Goal: Task Accomplishment & Management: Complete application form

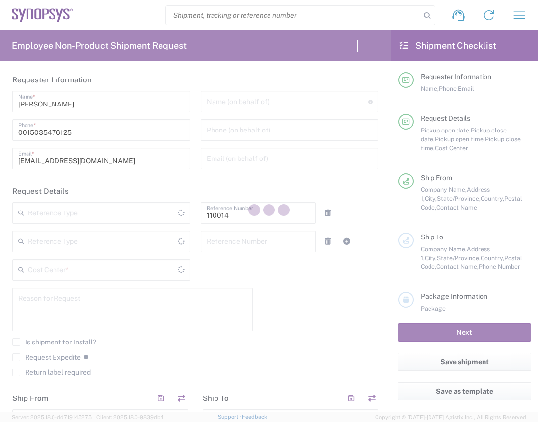
type input "Department"
type input "[GEOGRAPHIC_DATA]"
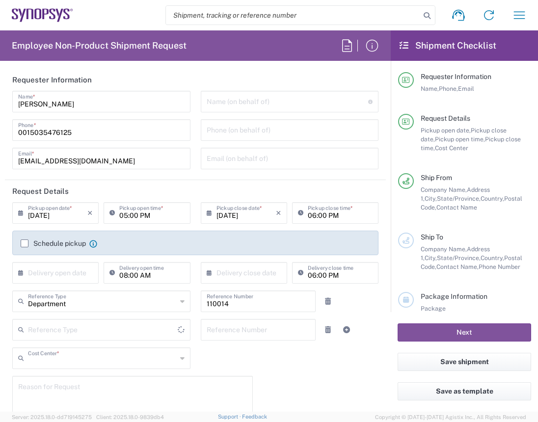
type input "US01, HR, Corporate 110014"
type input "Delivered at Place"
type input "[US_STATE]"
type input "[GEOGRAPHIC_DATA]"
type input "Hillsboro US03"
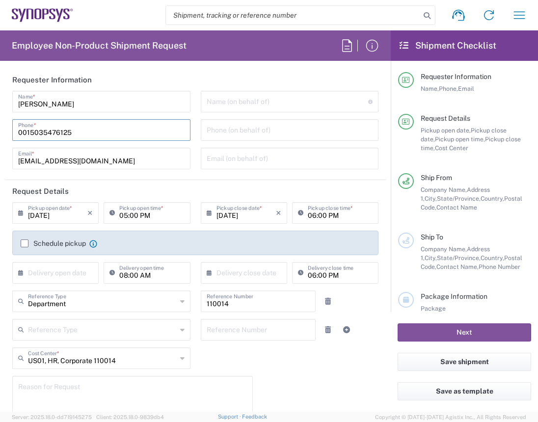
drag, startPoint x: 84, startPoint y: 133, endPoint x: 5, endPoint y: 136, distance: 79.6
click at [1, 140] on form "Requester Information [PERSON_NAME] Name * [PHONE_NUMBER] Phone * [EMAIL_ADDRES…" at bounding box center [195, 240] width 391 height 343
type input "9712801631"
click at [64, 216] on input "[DATE]" at bounding box center [57, 212] width 59 height 17
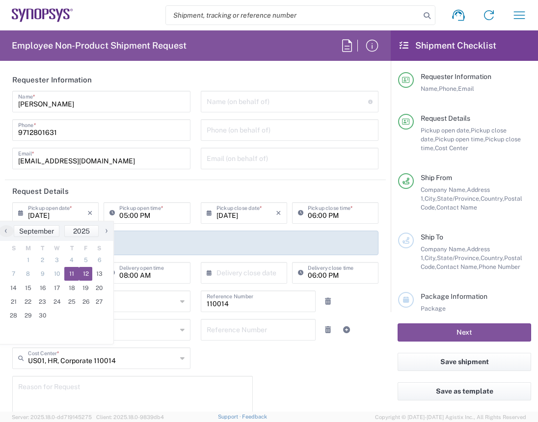
click at [84, 275] on span "12" at bounding box center [86, 274] width 14 height 14
type input "[DATE]"
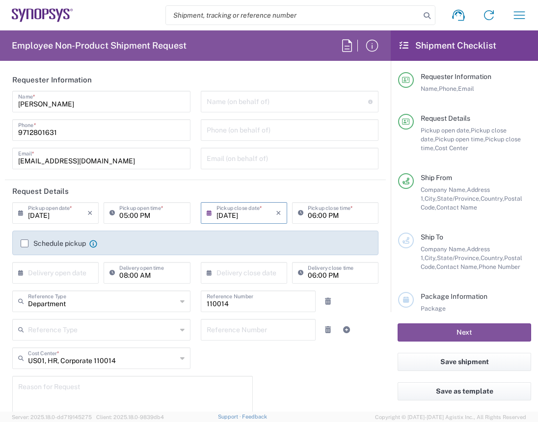
click at [157, 217] on input "05:00 PM" at bounding box center [151, 212] width 65 height 17
click at [164, 214] on input "05:00 PM" at bounding box center [151, 212] width 65 height 17
click at [126, 216] on input "05:00 a" at bounding box center [151, 212] width 65 height 17
type input "08:00 a"
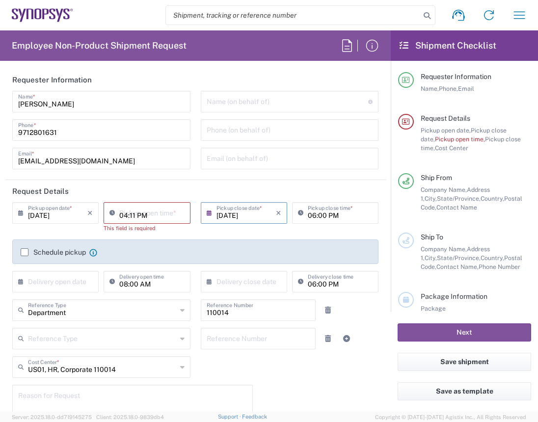
click at [164, 216] on input "04:11 PM" at bounding box center [151, 212] width 65 height 17
click at [168, 216] on input "04:11 PM" at bounding box center [151, 212] width 65 height 17
type input "0"
type input "08:00 AM"
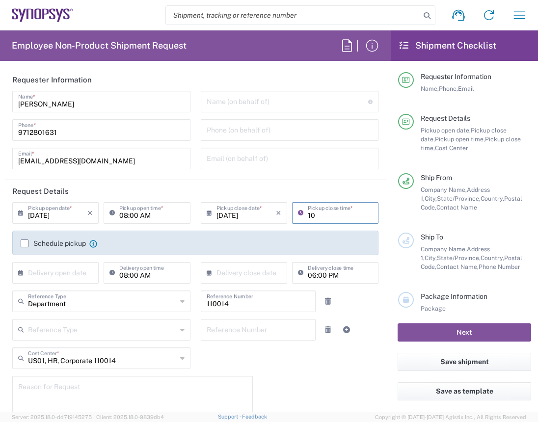
type input "1"
type input "2"
type input "4"
type input "5"
type input "05:00 PM"
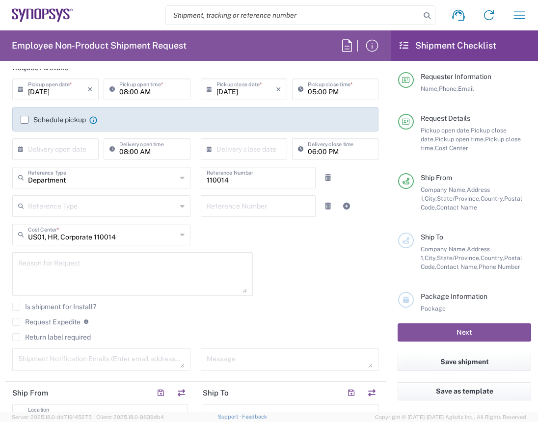
scroll to position [131, 0]
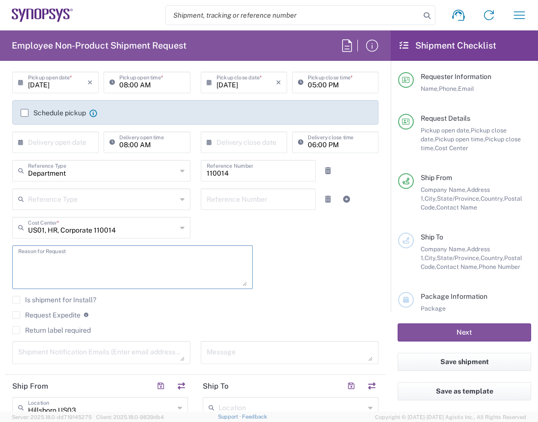
click at [82, 260] on textarea at bounding box center [132, 268] width 229 height 38
type textarea "ship box to employee"
click at [151, 316] on agx-checkbox-control "Request Expedite If expedite is checked you will be unable to rate and book thi…" at bounding box center [195, 315] width 366 height 9
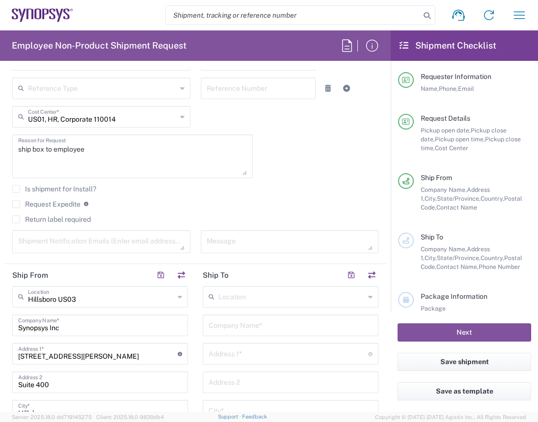
scroll to position [262, 0]
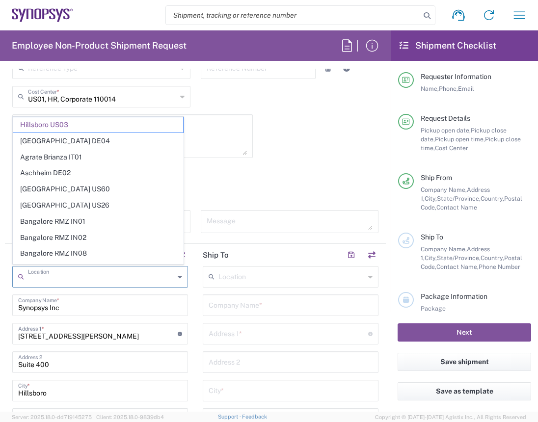
click at [106, 281] on input "text" at bounding box center [101, 276] width 146 height 17
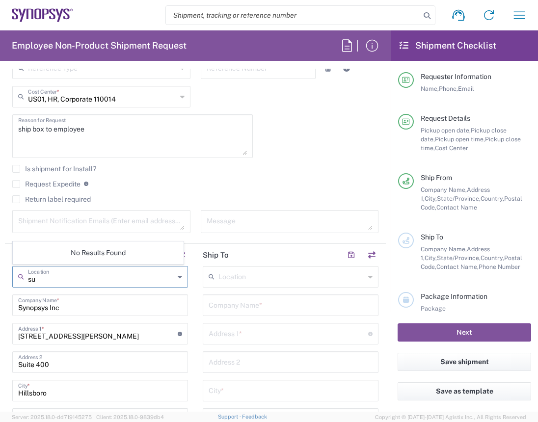
type input "s"
type input "h"
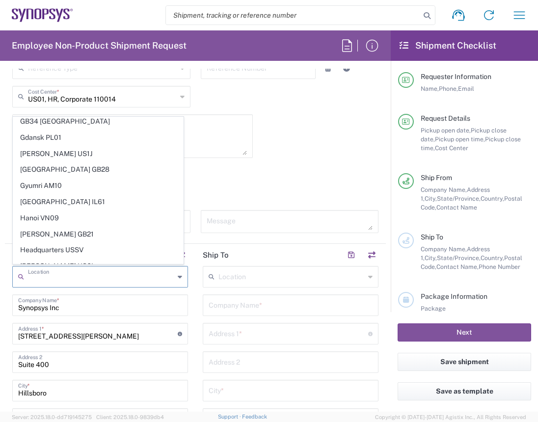
scroll to position [786, 0]
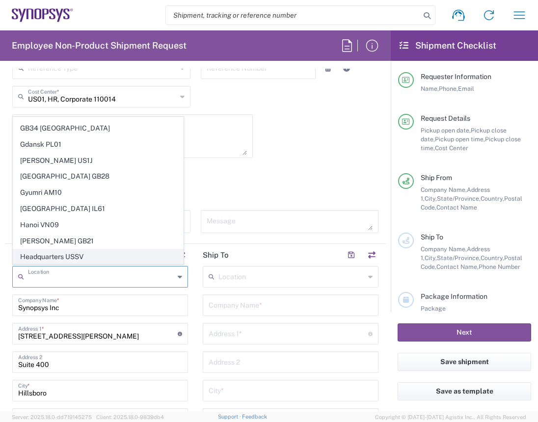
click at [62, 250] on span "Headquarters USSV" at bounding box center [98, 257] width 170 height 15
type input "Headquarters USSV"
type input "Synopsys Headquarters USSV"
type input "[STREET_ADDRESS]"
type input "Sunnyvale"
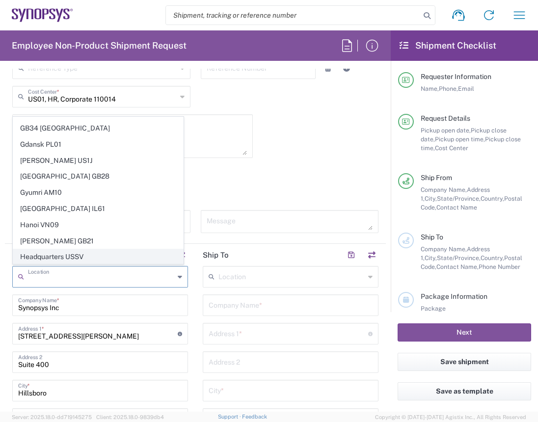
type input "[US_STATE]"
type input "94085"
type input "6505845000"
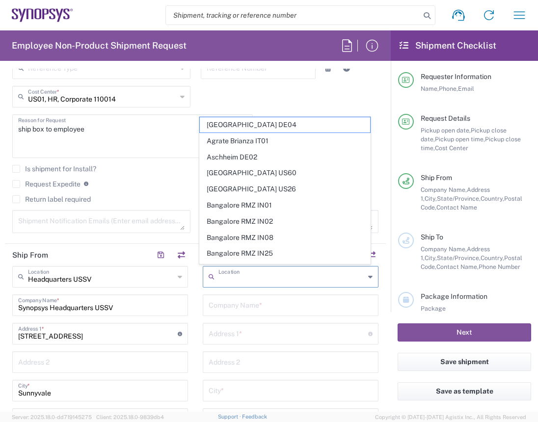
click at [255, 280] on input "text" at bounding box center [292, 276] width 146 height 17
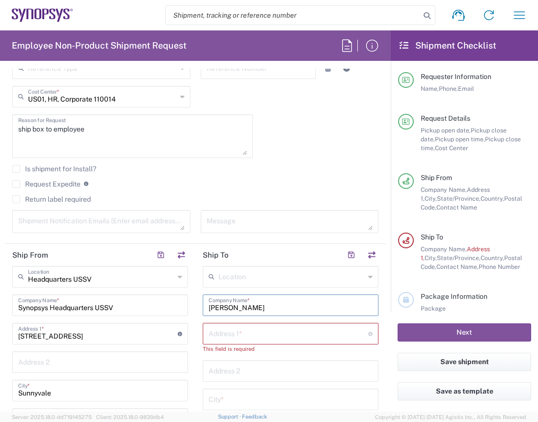
type input "[PERSON_NAME]"
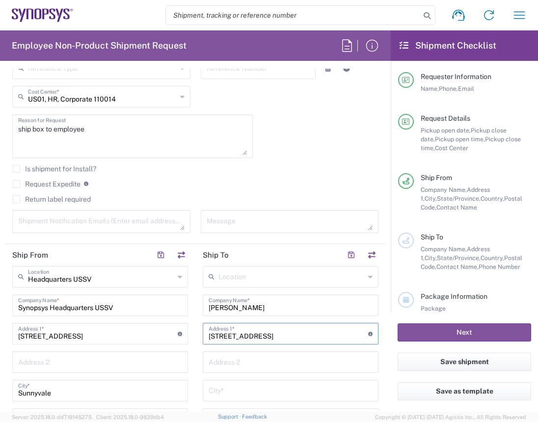
type input "[STREET_ADDRESS]"
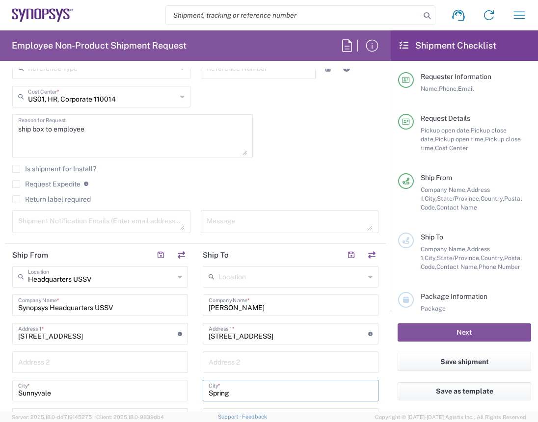
type input "Spring"
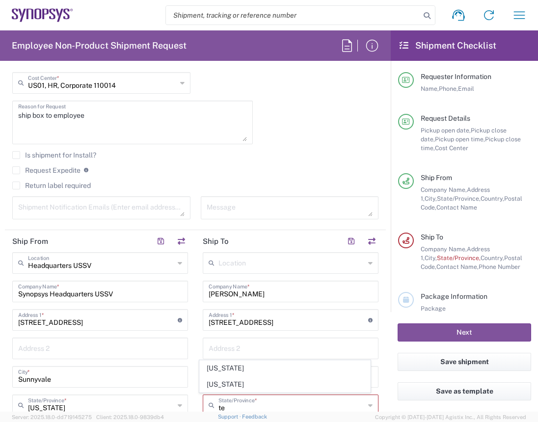
click at [259, 383] on span "[US_STATE]" at bounding box center [285, 384] width 170 height 15
type input "[US_STATE]"
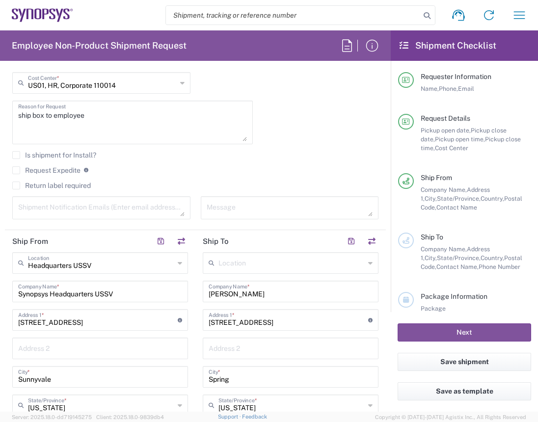
scroll to position [407, 0]
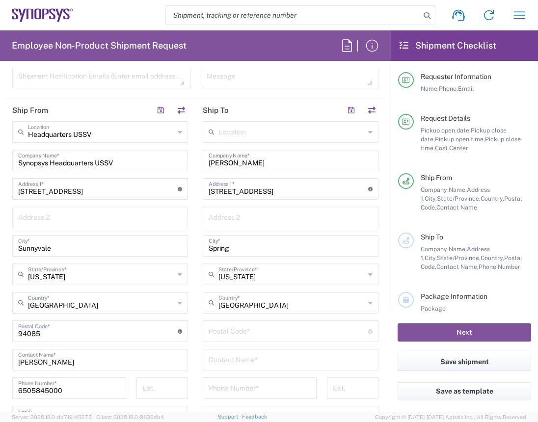
click at [256, 334] on input "undefined" at bounding box center [289, 330] width 160 height 17
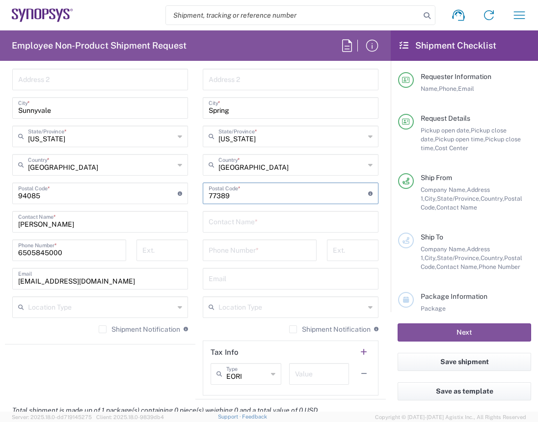
scroll to position [537, 0]
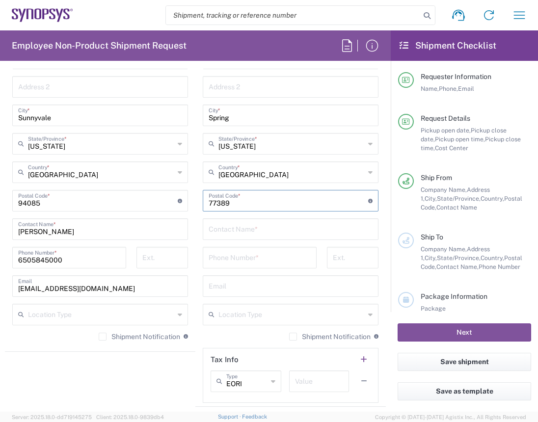
type input "77389"
click at [243, 229] on input "text" at bounding box center [291, 228] width 164 height 17
type input "B"
type input "[PERSON_NAME]"
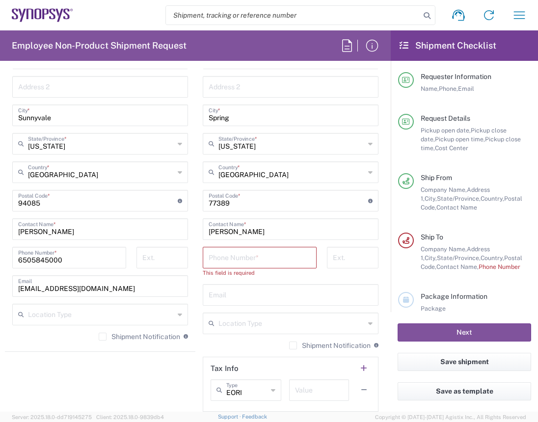
click at [242, 257] on input "tel" at bounding box center [260, 257] width 102 height 17
paste input "[PHONE_NUMBER]"
type input "[PHONE_NUMBER]"
drag, startPoint x: 65, startPoint y: 260, endPoint x: -18, endPoint y: 265, distance: 82.7
click at [0, 265] on html "Shipment request Shipment tracking Employee non-product shipment request My shi…" at bounding box center [269, 211] width 538 height 422
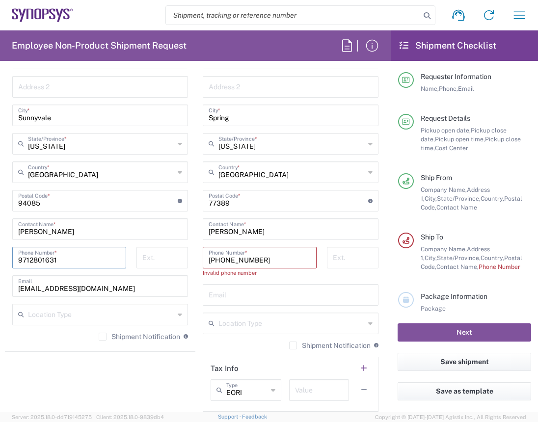
type input "9712801631"
click at [283, 296] on input "text" at bounding box center [291, 294] width 164 height 17
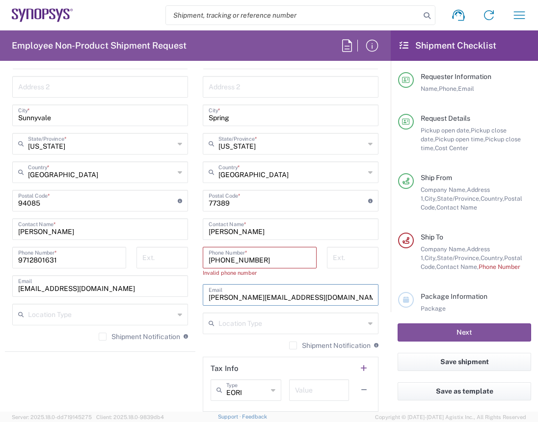
type input "[PERSON_NAME][EMAIL_ADDRESS][DOMAIN_NAME]"
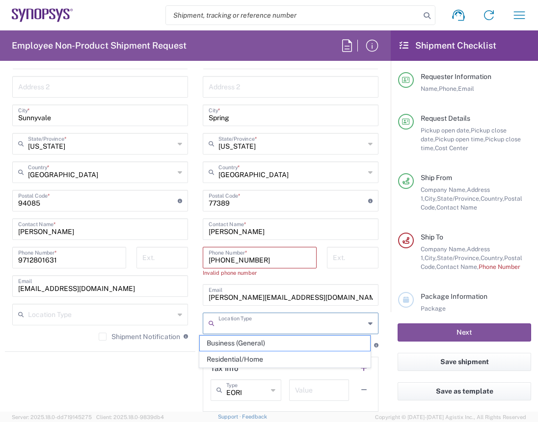
click at [328, 326] on input "text" at bounding box center [292, 322] width 146 height 17
click at [277, 360] on span "Residential/Home" at bounding box center [285, 359] width 170 height 15
type input "Residential/Home"
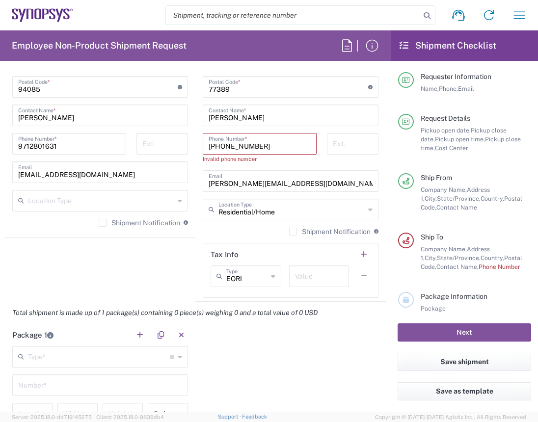
scroll to position [669, 0]
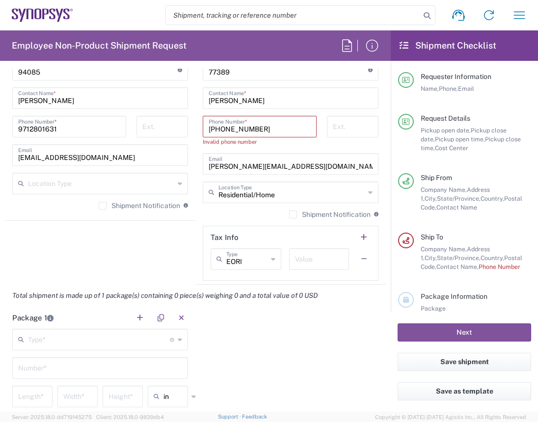
click at [71, 333] on input "text" at bounding box center [99, 339] width 142 height 17
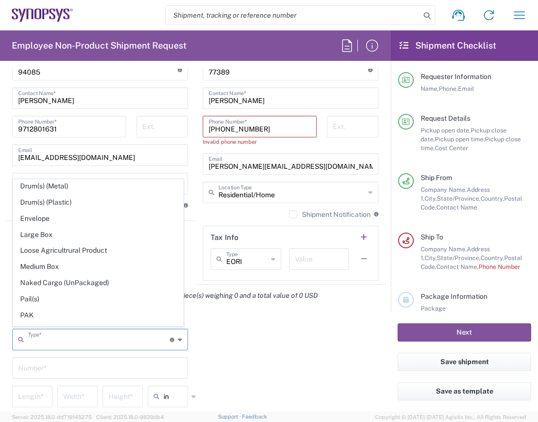
scroll to position [262, 0]
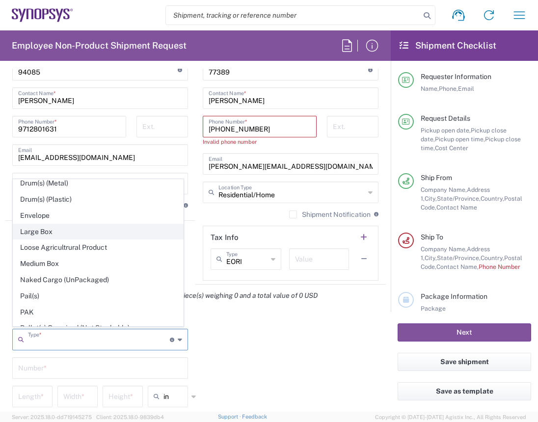
click at [57, 228] on span "Large Box" at bounding box center [98, 232] width 170 height 15
type input "Large Box"
type input "17.5"
type input "12.5"
type input "3"
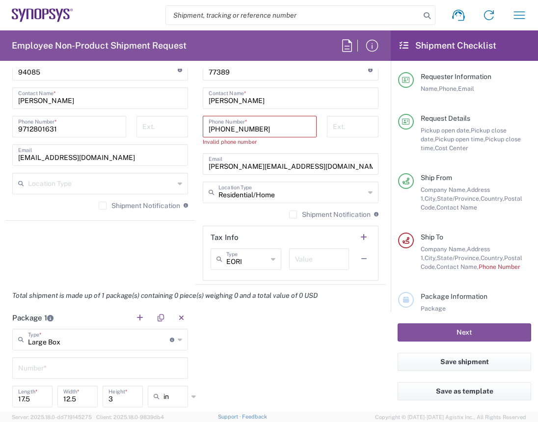
scroll to position [800, 0]
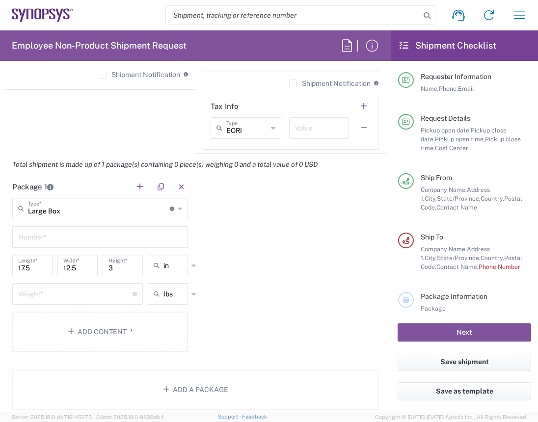
click at [113, 236] on input "text" at bounding box center [100, 236] width 164 height 17
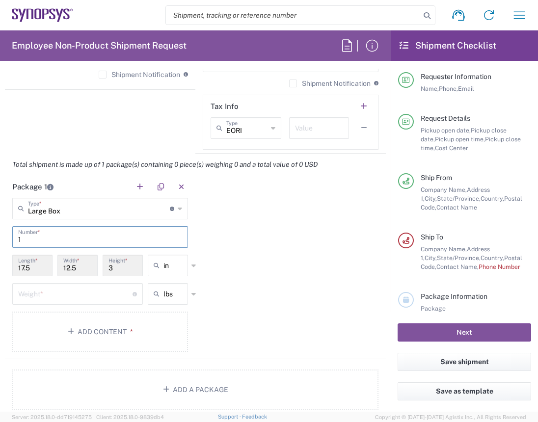
type input "1"
click at [290, 243] on div "Package 1 Large Box Type * Material used to package goods Bale(s) Basket(s) Bol…" at bounding box center [195, 268] width 381 height 184
click at [79, 294] on input "number" at bounding box center [75, 293] width 114 height 17
type input "6"
click at [302, 285] on div "Package 1 Large Box Type * Material used to package goods Bale(s) Basket(s) Bol…" at bounding box center [195, 268] width 381 height 184
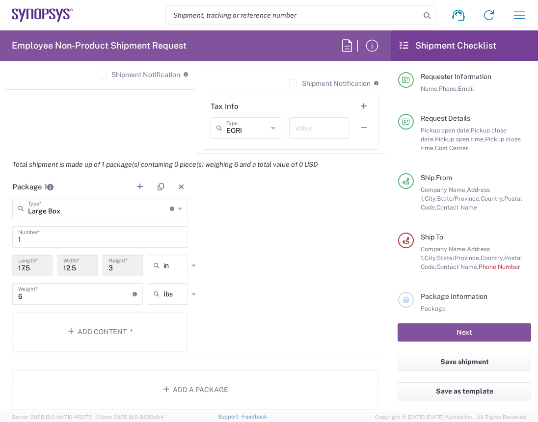
click at [90, 242] on input "1" at bounding box center [100, 236] width 164 height 17
click at [222, 209] on div "Package 1 Large Box Type * Material used to package goods Bale(s) Basket(s) Bol…" at bounding box center [195, 268] width 381 height 184
click at [105, 331] on button "Add Content *" at bounding box center [100, 332] width 176 height 40
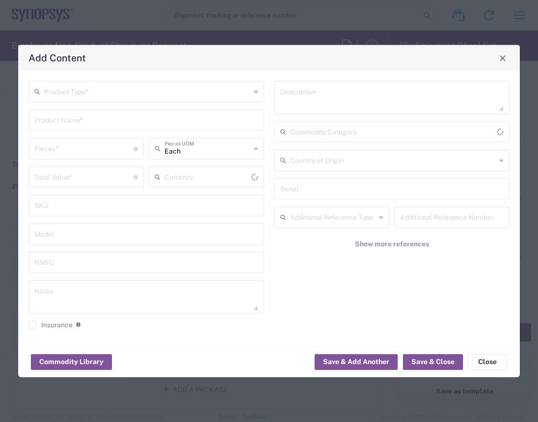
type input "US Dollar"
click at [253, 91] on div "Product Type *" at bounding box center [146, 92] width 236 height 22
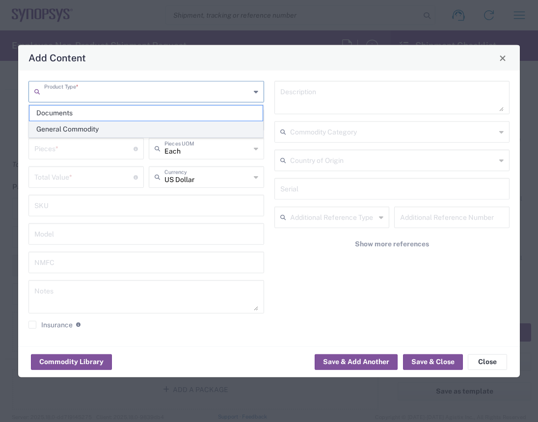
click at [86, 130] on span "General Commodity" at bounding box center [146, 129] width 234 height 15
type input "General Commodity"
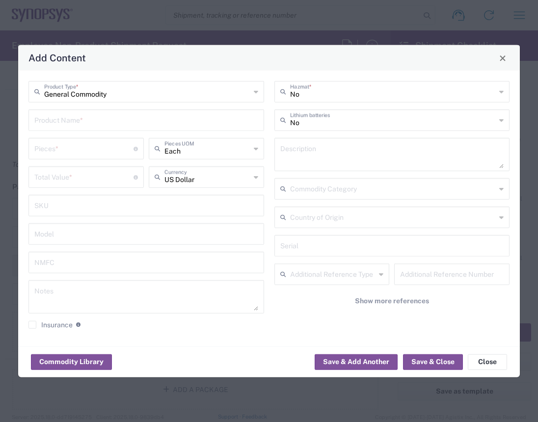
click at [86, 123] on input "text" at bounding box center [146, 119] width 224 height 17
type input "Employer Branded items"
click at [70, 153] on input "number" at bounding box center [83, 148] width 99 height 17
type input "5"
type input "4"
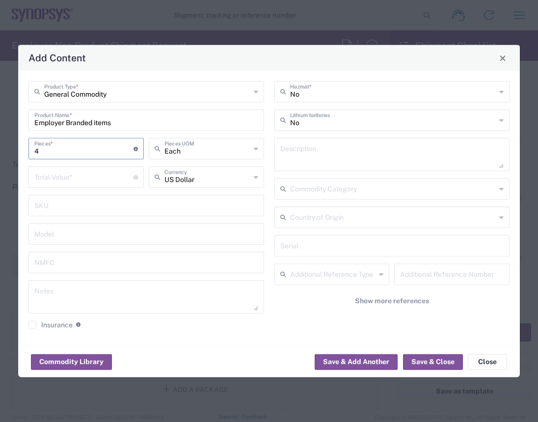
click at [135, 124] on input "Employer Branded items" at bounding box center [146, 119] width 224 height 17
type input "Employer Branded items & gifts"
click at [110, 181] on input "number" at bounding box center [83, 176] width 99 height 17
type input "50"
click at [319, 311] on div "No Hazmat * No Lithium batteries Description Commodity Category Country of Orig…" at bounding box center [392, 208] width 246 height 255
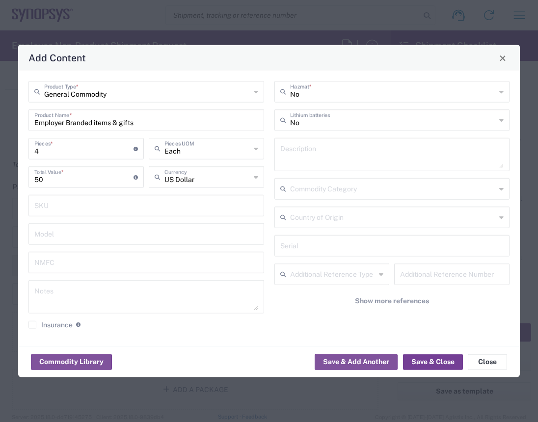
click at [427, 361] on button "Save & Close" at bounding box center [433, 362] width 60 height 16
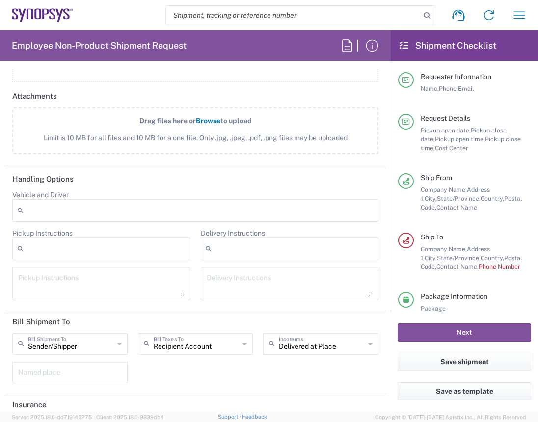
scroll to position [1193, 0]
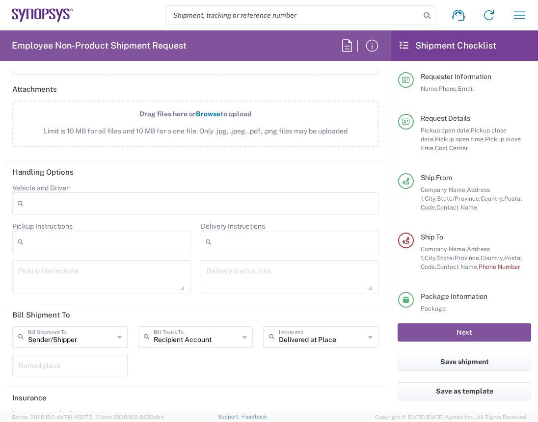
click at [243, 335] on icon at bounding box center [245, 338] width 4 height 16
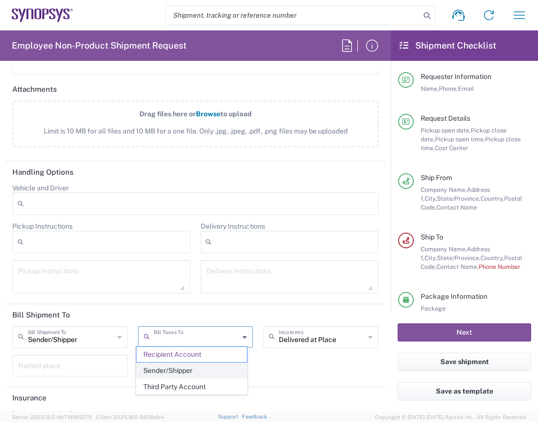
click at [197, 371] on span "Sender/Shipper" at bounding box center [192, 371] width 111 height 15
type input "Sender/Shipper"
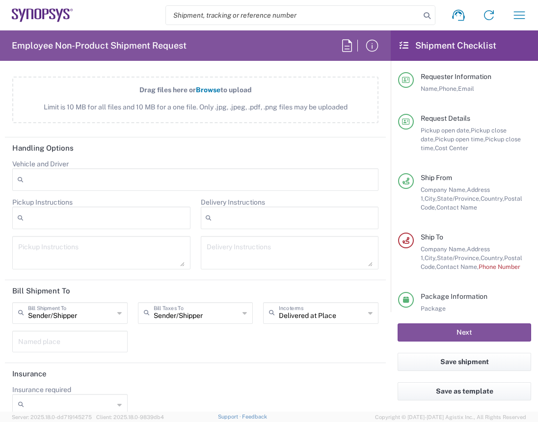
scroll to position [1227, 0]
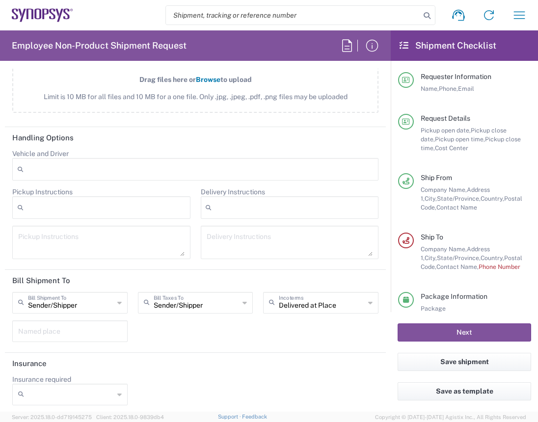
click at [117, 390] on icon at bounding box center [119, 395] width 4 height 16
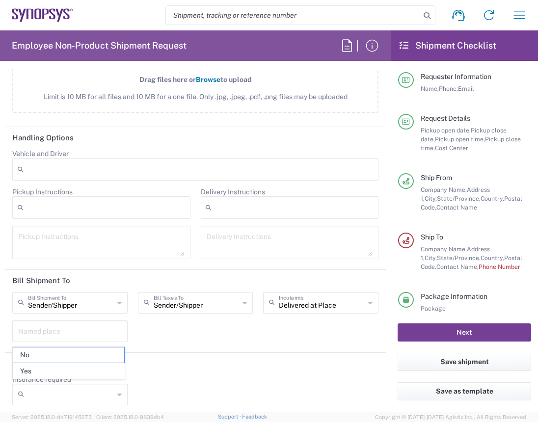
click at [446, 330] on button "Next" at bounding box center [465, 333] width 134 height 18
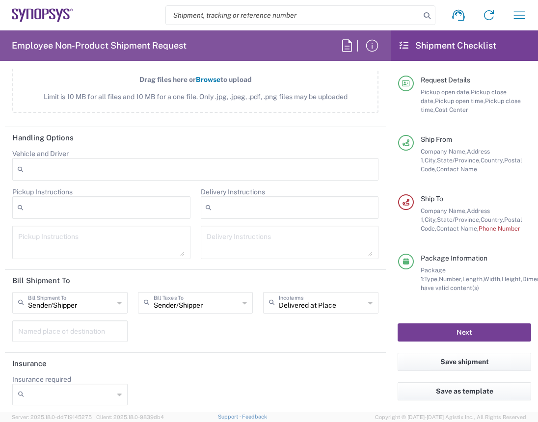
scroll to position [965, 0]
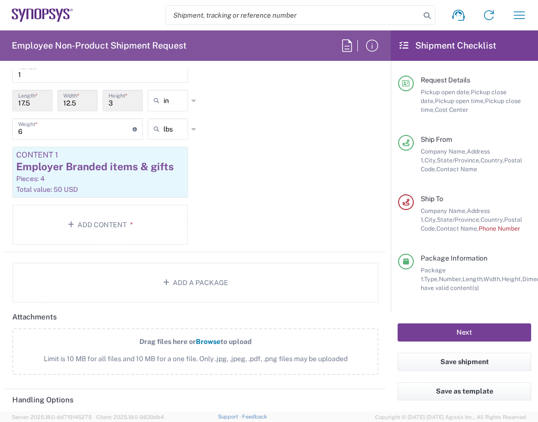
click at [450, 332] on button "Next" at bounding box center [465, 333] width 134 height 18
click at [456, 363] on button "Save shipment" at bounding box center [465, 362] width 134 height 18
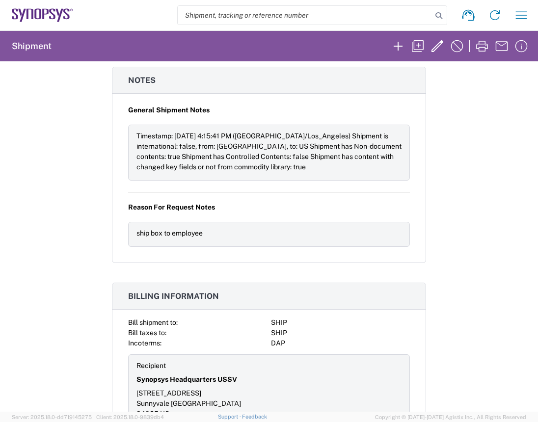
scroll to position [720, 0]
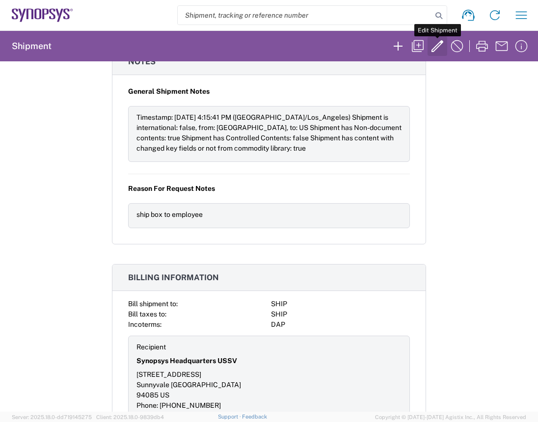
click at [438, 47] on icon "button" at bounding box center [438, 46] width 16 height 16
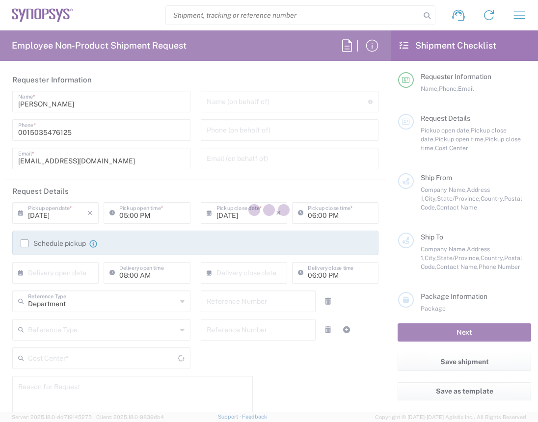
type input "9712801631"
type input "[DATE]"
type input "08:00 AM"
type input "[DATE]"
type input "05:00 PM"
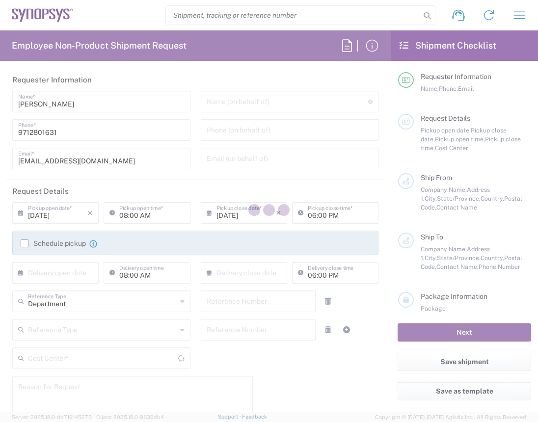
type input "110014"
type textarea "ship box to employee"
type textarea "[EMAIL_ADDRESS][DOMAIN_NAME]"
type input "Headquarters USSV"
type input "Synopsys Headquarters USSV"
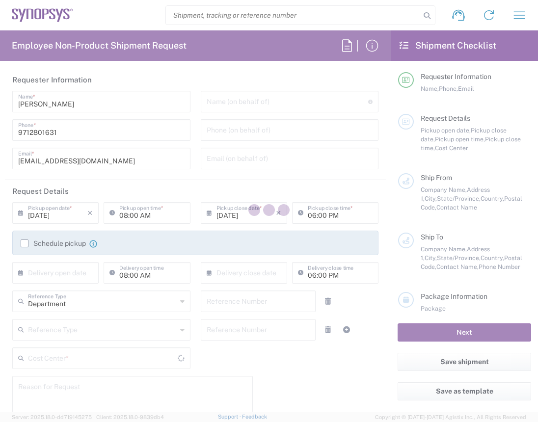
type input "[STREET_ADDRESS]"
type input "Sunnyvale"
type input "[US_STATE]"
type input "94085"
type input "[PERSON_NAME]"
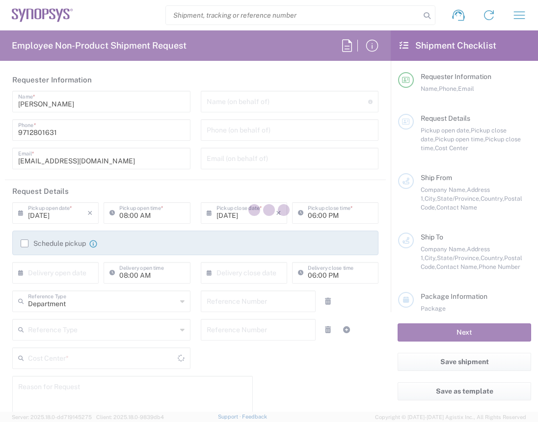
type input "9712801631"
type input "[EMAIL_ADDRESS][DOMAIN_NAME]"
type input "[PERSON_NAME]"
type input "[STREET_ADDRESS]"
type input "Spring"
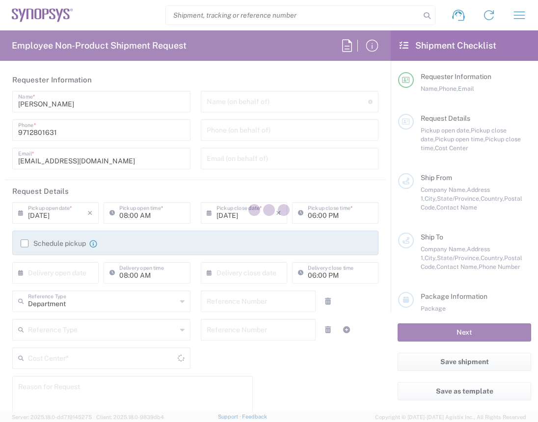
type input "[US_STATE]"
type input "77389"
type input "[PERSON_NAME]"
type input "[PHONE_NUMBER]"
type input "[PERSON_NAME][EMAIL_ADDRESS][DOMAIN_NAME]"
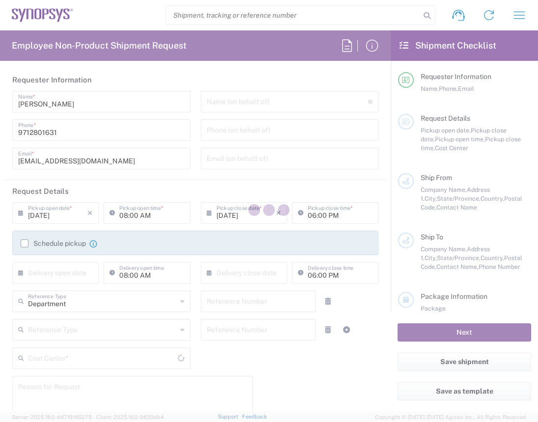
type input "Residential/Home"
type input "Sender/Shipper"
type input "US01, HR, Corporate 110014"
type input "Large Box"
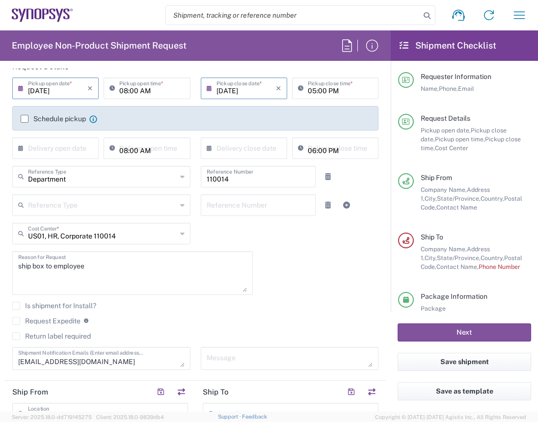
scroll to position [131, 0]
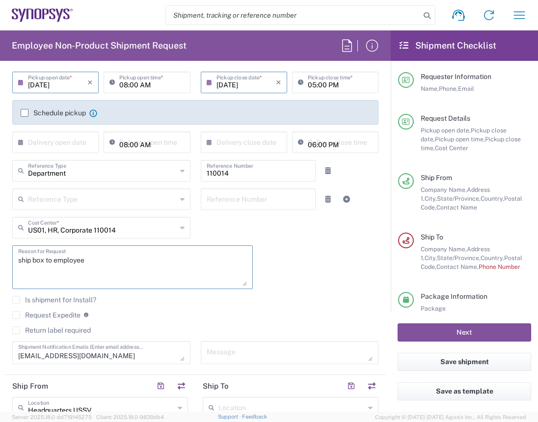
drag, startPoint x: 29, startPoint y: 260, endPoint x: 3, endPoint y: 259, distance: 26.6
click at [3, 259] on form "Requester Information [PERSON_NAME] Name * [PHONE_NUMBER] Phone * [EMAIL_ADDRES…" at bounding box center [195, 240] width 391 height 343
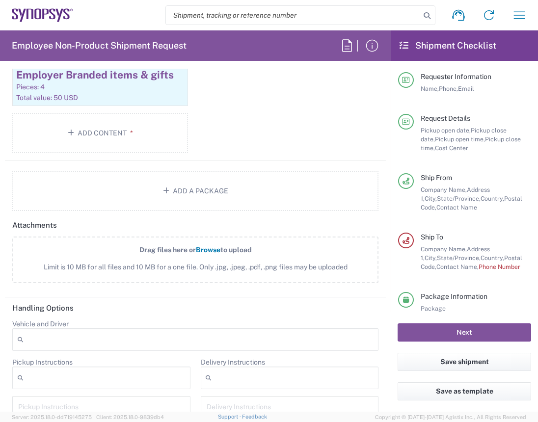
scroll to position [1179, 0]
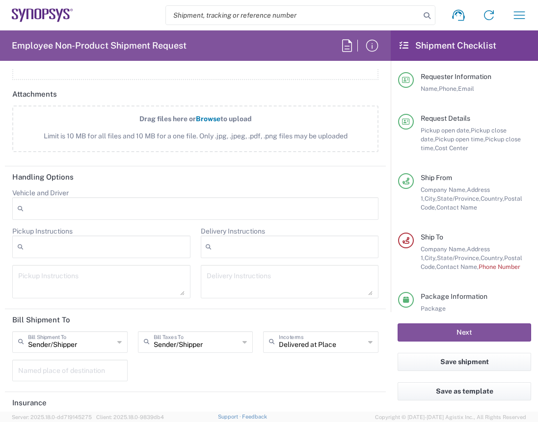
type textarea "FedEx Large box to employee"
click at [93, 246] on div at bounding box center [101, 247] width 178 height 23
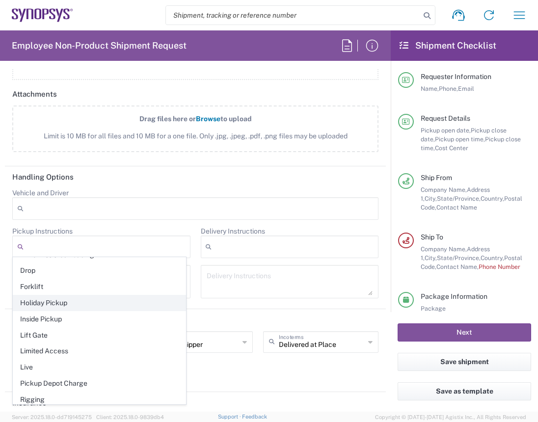
scroll to position [59, 0]
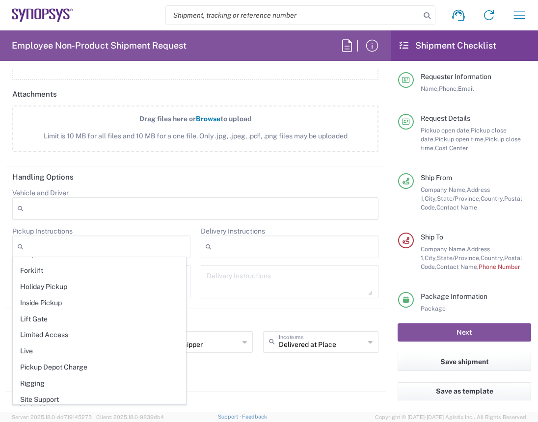
click at [140, 180] on header "Handling Options" at bounding box center [195, 178] width 381 height 22
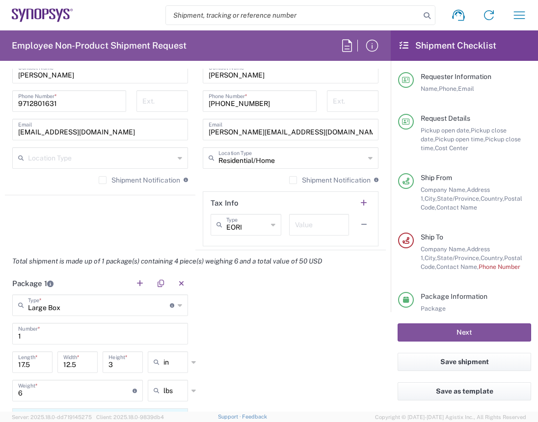
scroll to position [563, 0]
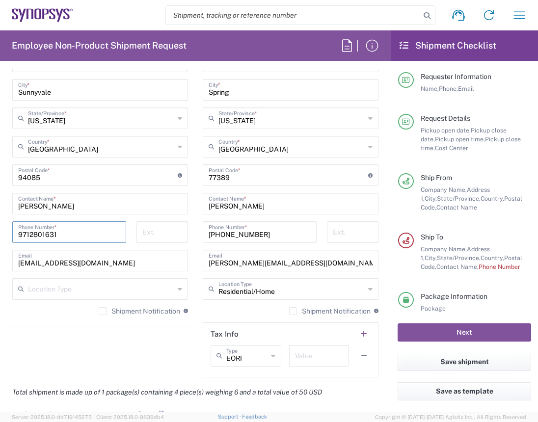
click at [63, 234] on input "9712801631" at bounding box center [69, 231] width 102 height 17
drag, startPoint x: 271, startPoint y: 230, endPoint x: 174, endPoint y: 233, distance: 97.3
click at [174, 233] on div "Ship From Headquarters USSV Location Headquarters [GEOGRAPHIC_DATA] Agrate Bria…" at bounding box center [195, 162] width 381 height 439
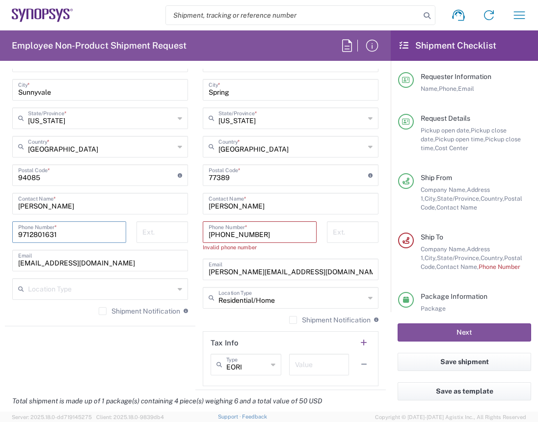
drag, startPoint x: 58, startPoint y: 231, endPoint x: 0, endPoint y: 231, distance: 58.5
click at [0, 231] on html "Shipment request Shipment tracking Employee non-product shipment request My shi…" at bounding box center [269, 211] width 538 height 422
paste input "[PHONE_NUMBER]"
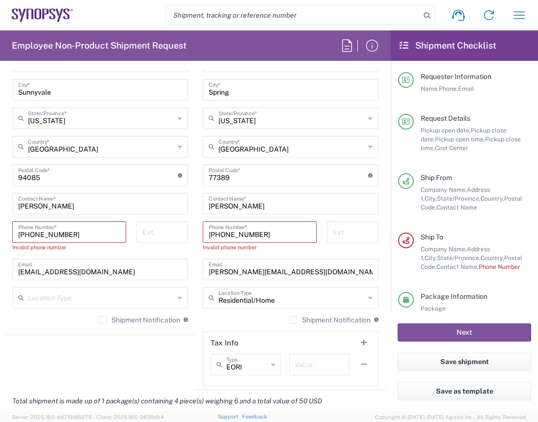
click at [118, 352] on agx-shipment-stop-widget "Ship From Headquarters USSV Location Headquarters [GEOGRAPHIC_DATA] Agrate Bria…" at bounding box center [100, 167] width 191 height 448
drag, startPoint x: 55, startPoint y: 235, endPoint x: 6, endPoint y: 235, distance: 49.1
click at [1, 238] on form "Requester Information [PERSON_NAME] Name * [PHONE_NUMBER] Phone * [EMAIL_ADDRES…" at bounding box center [195, 240] width 391 height 343
type input "0"
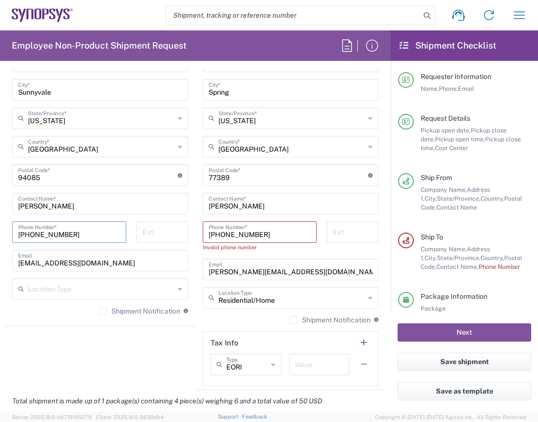
type input "[PHONE_NUMBER]"
drag, startPoint x: 264, startPoint y: 231, endPoint x: 185, endPoint y: 238, distance: 79.3
click at [185, 238] on div "Ship From Headquarters USSV Location Headquarters [GEOGRAPHIC_DATA] Agrate Bria…" at bounding box center [195, 167] width 381 height 448
paste input "650-584-"
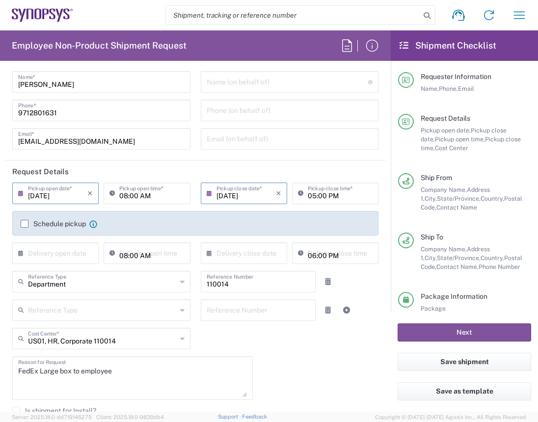
scroll to position [0, 0]
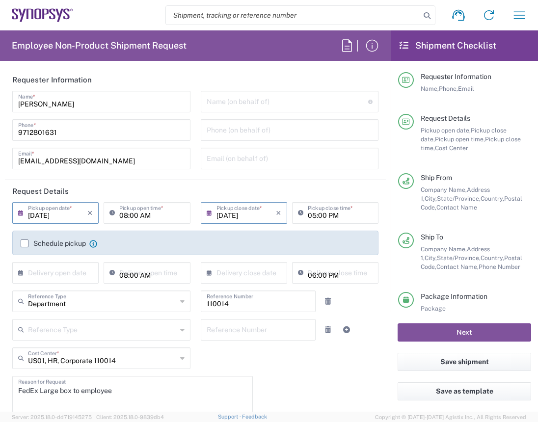
type input "[PHONE_NUMBER]"
click at [251, 96] on input "text" at bounding box center [288, 100] width 162 height 17
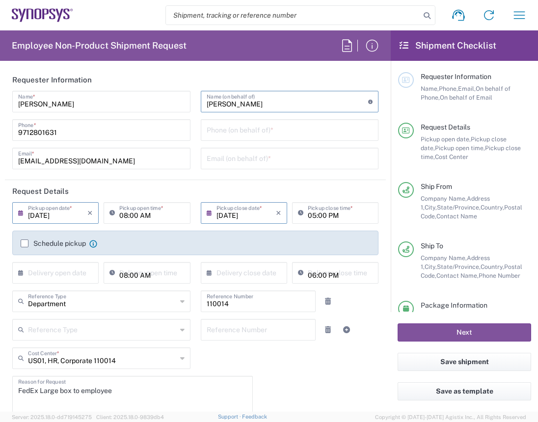
type input "[PERSON_NAME]"
click at [377, 203] on main "[DATE] × Pickup open date * Cancel Apply 08:00 AM Pickup open time * [DATE] × P…" at bounding box center [195, 352] width 381 height 300
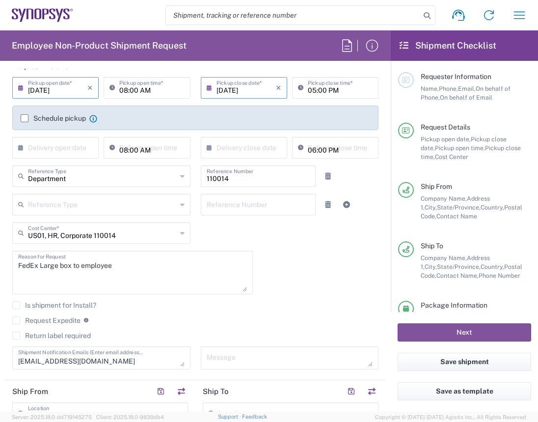
scroll to position [131, 0]
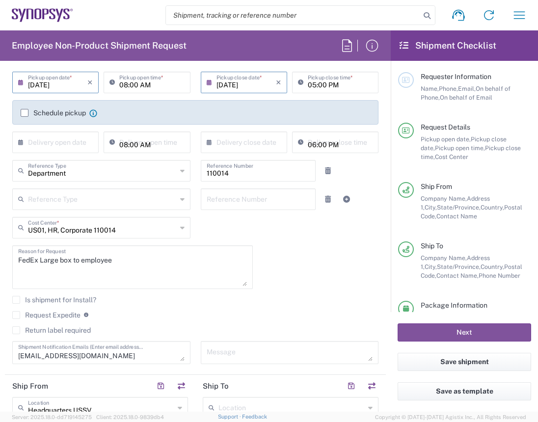
click at [20, 313] on label "Request Expedite" at bounding box center [46, 315] width 68 height 8
click at [16, 315] on input "Request Expedite" at bounding box center [16, 315] width 0 height 0
click at [18, 315] on label "Request Expedite" at bounding box center [46, 315] width 68 height 8
click at [14, 315] on input "Request Expedite" at bounding box center [14, 315] width 0 height 0
click at [454, 332] on button "Next" at bounding box center [465, 333] width 134 height 18
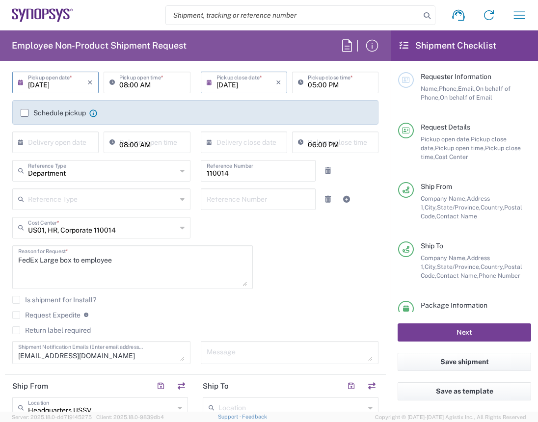
scroll to position [148, 0]
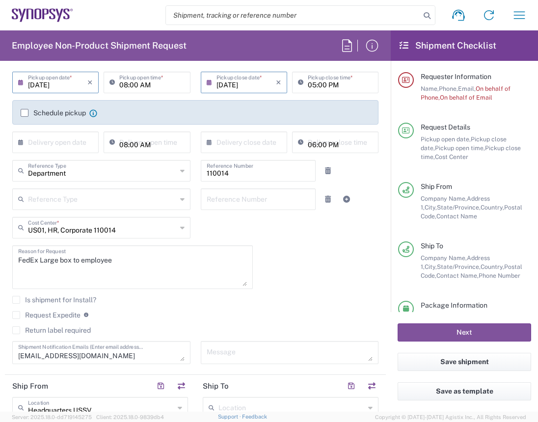
click at [23, 113] on label "Schedule pickup" at bounding box center [53, 113] width 65 height 8
click at [25, 113] on input "Schedule pickup" at bounding box center [25, 113] width 0 height 0
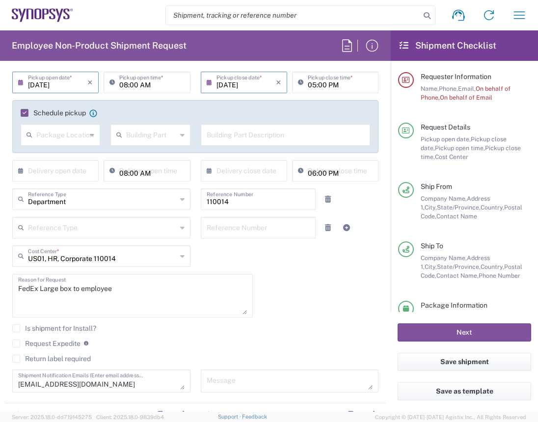
click at [87, 137] on div "Package Location" at bounding box center [61, 135] width 80 height 22
click at [46, 157] on span "Front" at bounding box center [60, 155] width 76 height 15
type input "Front"
click at [181, 133] on div "Building Part" at bounding box center [151, 135] width 80 height 22
click at [149, 118] on div "Schedule pickup When scheduling a pickup please be sure to meet the following c…" at bounding box center [196, 117] width 360 height 16
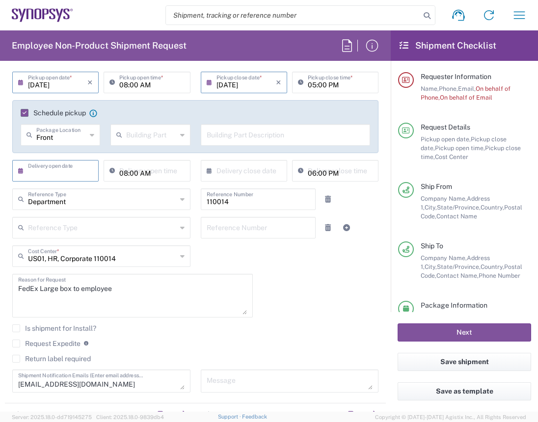
click at [70, 172] on input "text" at bounding box center [57, 170] width 59 height 17
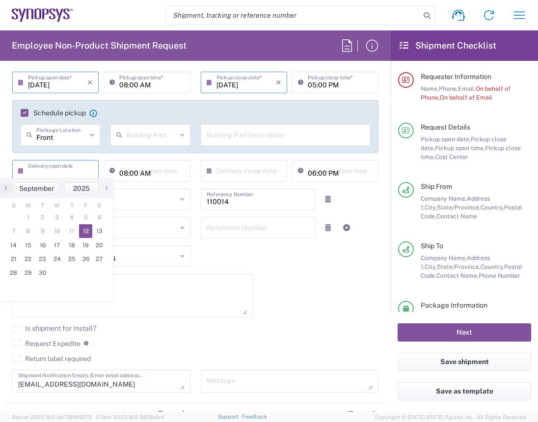
click at [91, 152] on div "Front Package Location Front None Rear Side" at bounding box center [61, 138] width 90 height 28
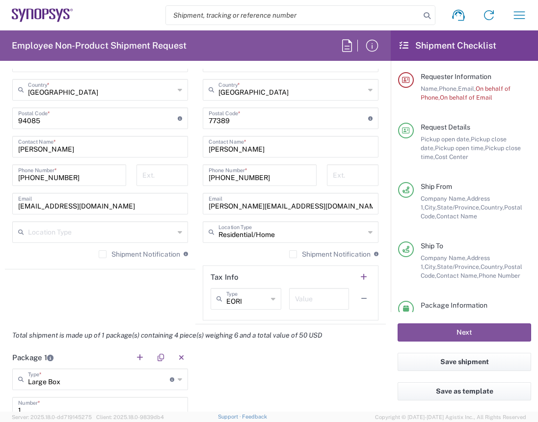
scroll to position [673, 0]
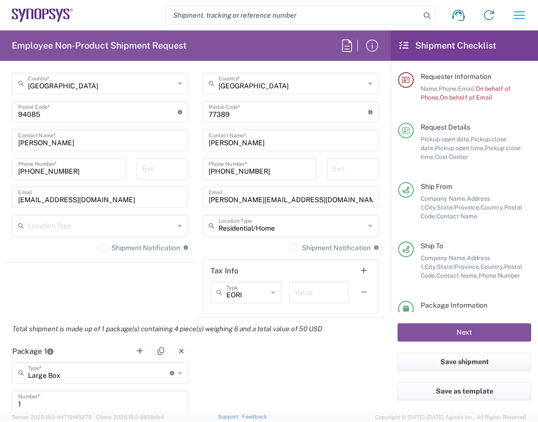
click at [99, 246] on label "Shipment Notification" at bounding box center [140, 248] width 82 height 8
click at [103, 248] on input "Shipment Notification" at bounding box center [103, 248] width 0 height 0
click at [289, 245] on label "Shipment Notification" at bounding box center [330, 248] width 82 height 8
click at [293, 248] on input "Shipment Notification" at bounding box center [293, 248] width 0 height 0
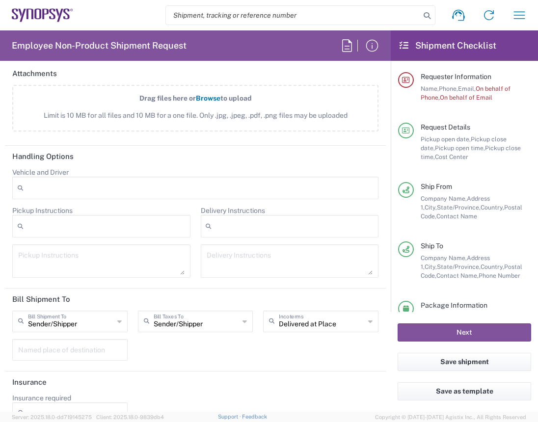
scroll to position [1264, 0]
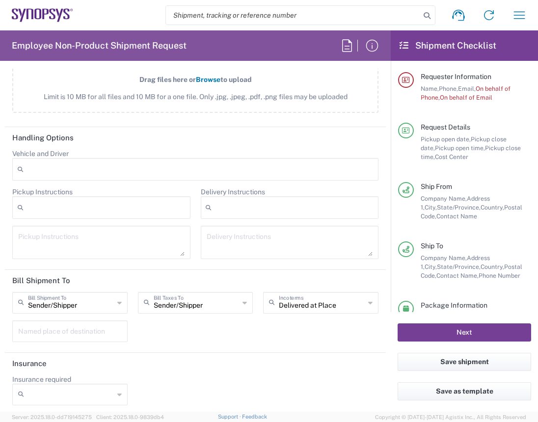
click at [462, 331] on button "Next" at bounding box center [465, 333] width 134 height 18
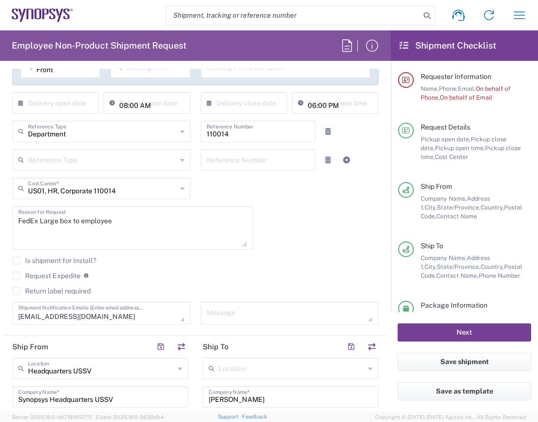
scroll to position [0, 0]
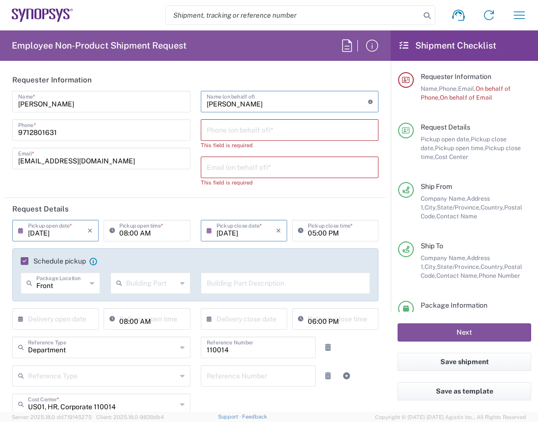
drag, startPoint x: 267, startPoint y: 105, endPoint x: 153, endPoint y: 110, distance: 114.6
click at [150, 111] on div "[PERSON_NAME] Name * [PHONE_NUMBER] Phone * [EMAIL_ADDRESS][DOMAIN_NAME] Email …" at bounding box center [195, 142] width 377 height 103
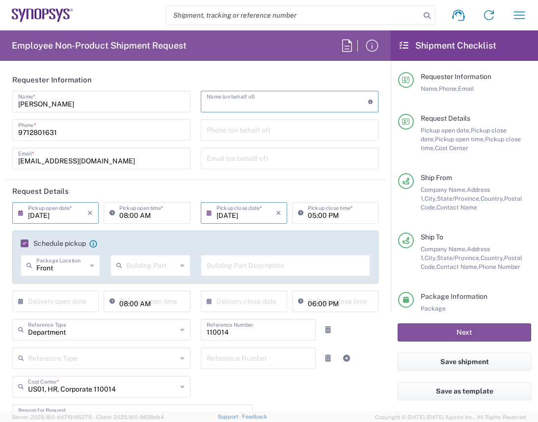
click at [299, 81] on header "Requester Information" at bounding box center [195, 80] width 381 height 22
click at [467, 363] on button "Save shipment" at bounding box center [465, 362] width 134 height 18
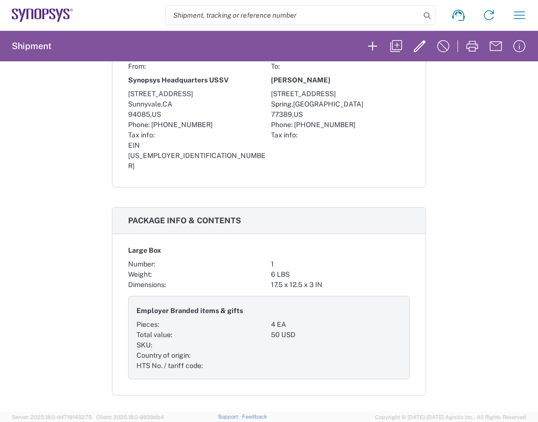
scroll to position [119, 0]
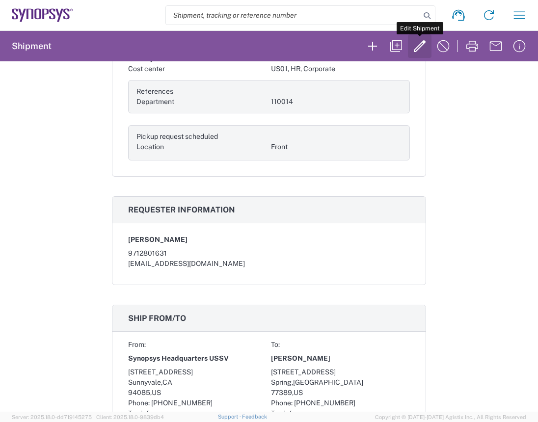
click at [420, 43] on icon "button" at bounding box center [420, 46] width 16 height 16
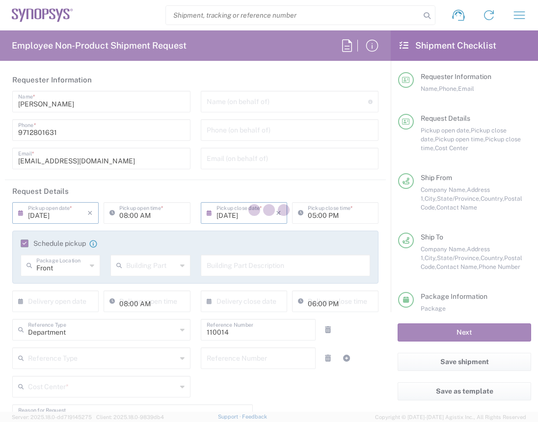
type input "[US_STATE]"
type input "Large Box"
type input "US01, HR, Corporate 110014"
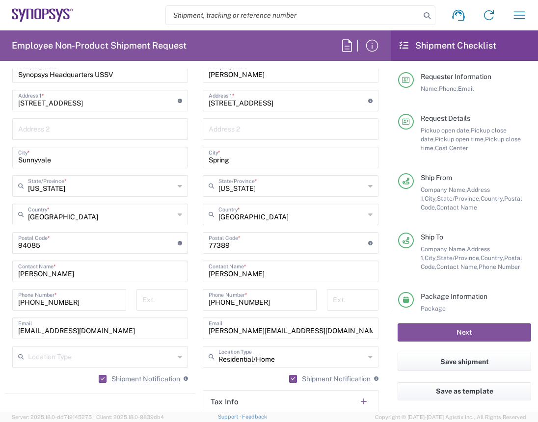
scroll to position [655, 0]
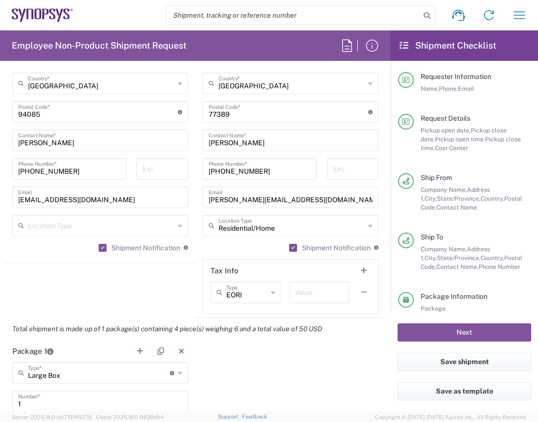
click at [321, 291] on input "text" at bounding box center [319, 291] width 48 height 17
click at [271, 292] on icon at bounding box center [273, 293] width 4 height 16
click at [271, 294] on icon at bounding box center [273, 293] width 4 height 16
click at [163, 305] on agx-shipment-stop-widget "Ship From Headquarters USSV Location Headquarters [GEOGRAPHIC_DATA] Agrate Bria…" at bounding box center [100, 99] width 191 height 439
type input "EORI"
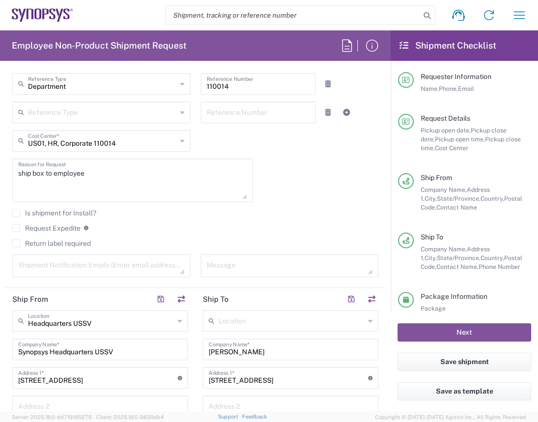
scroll to position [131, 0]
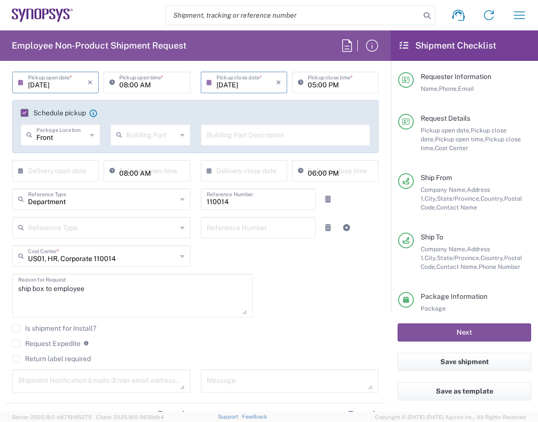
click at [18, 342] on label "Request Expedite" at bounding box center [46, 344] width 68 height 8
click at [16, 344] on input "Request Expedite" at bounding box center [16, 344] width 0 height 0
click at [465, 332] on button "Submit request" at bounding box center [465, 333] width 134 height 18
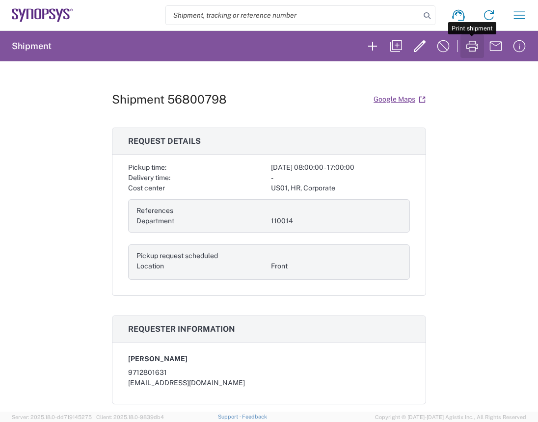
click at [479, 49] on icon "button" at bounding box center [473, 46] width 16 height 16
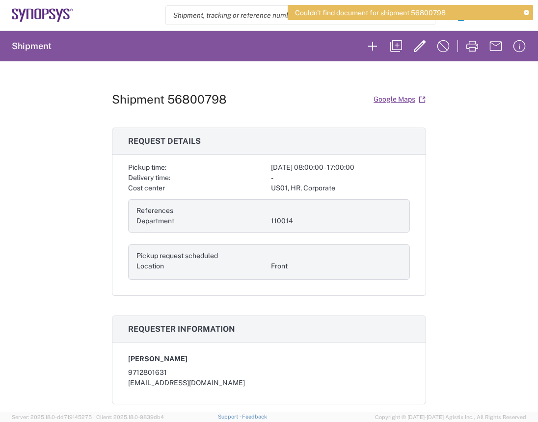
click at [482, 109] on div "Shipment 56800798 Google Maps Request details Pickup time: [DATE] 08:00:00 - 17…" at bounding box center [269, 236] width 538 height 351
